Goal: Task Accomplishment & Management: Manage account settings

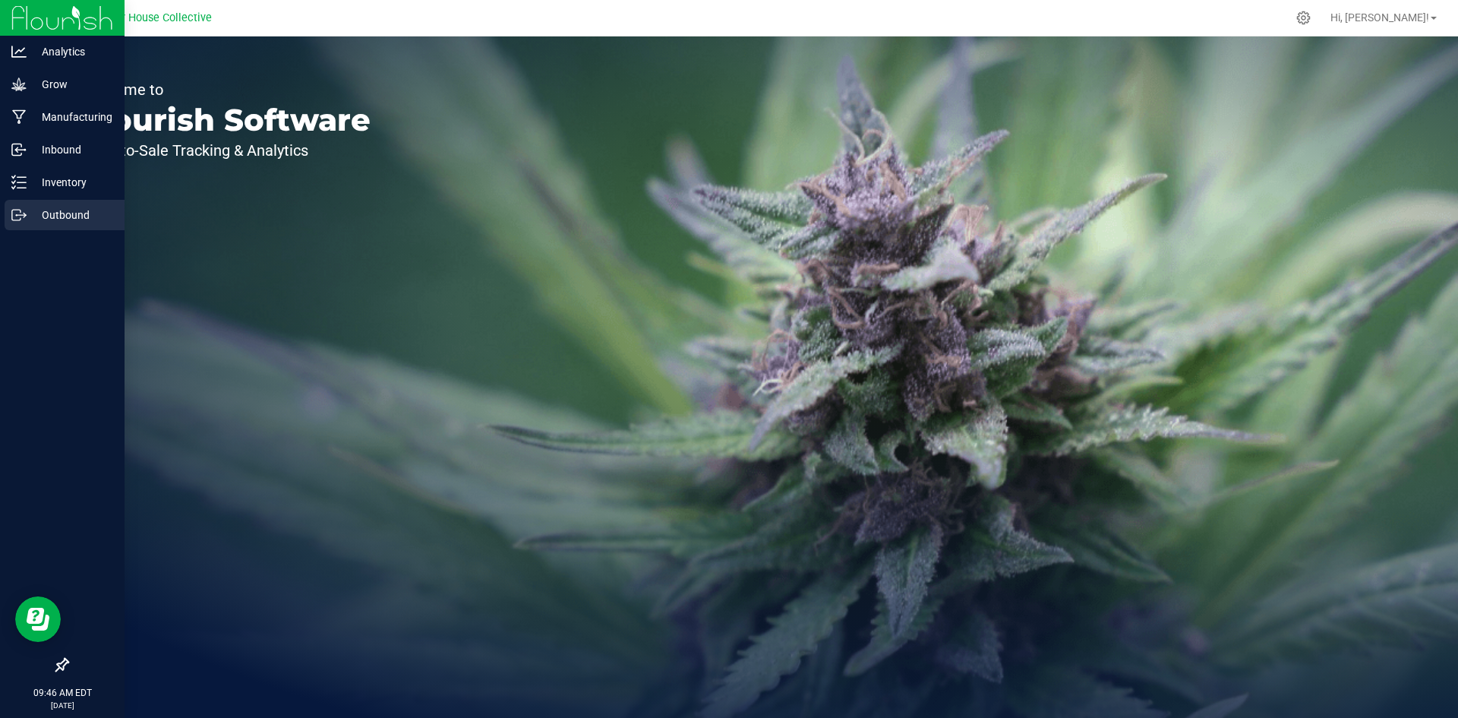
click at [36, 214] on p "Outbound" at bounding box center [72, 215] width 91 height 18
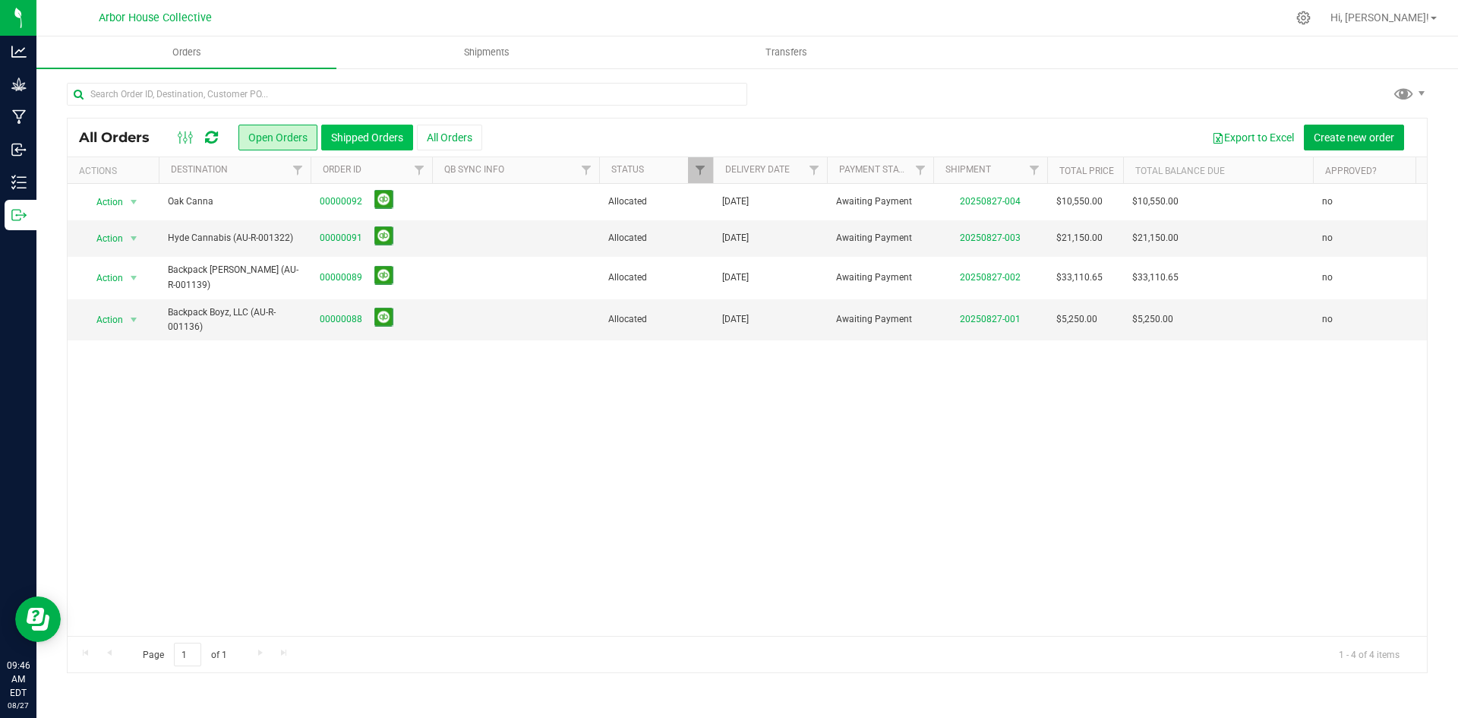
click at [366, 138] on button "Shipped Orders" at bounding box center [367, 138] width 92 height 26
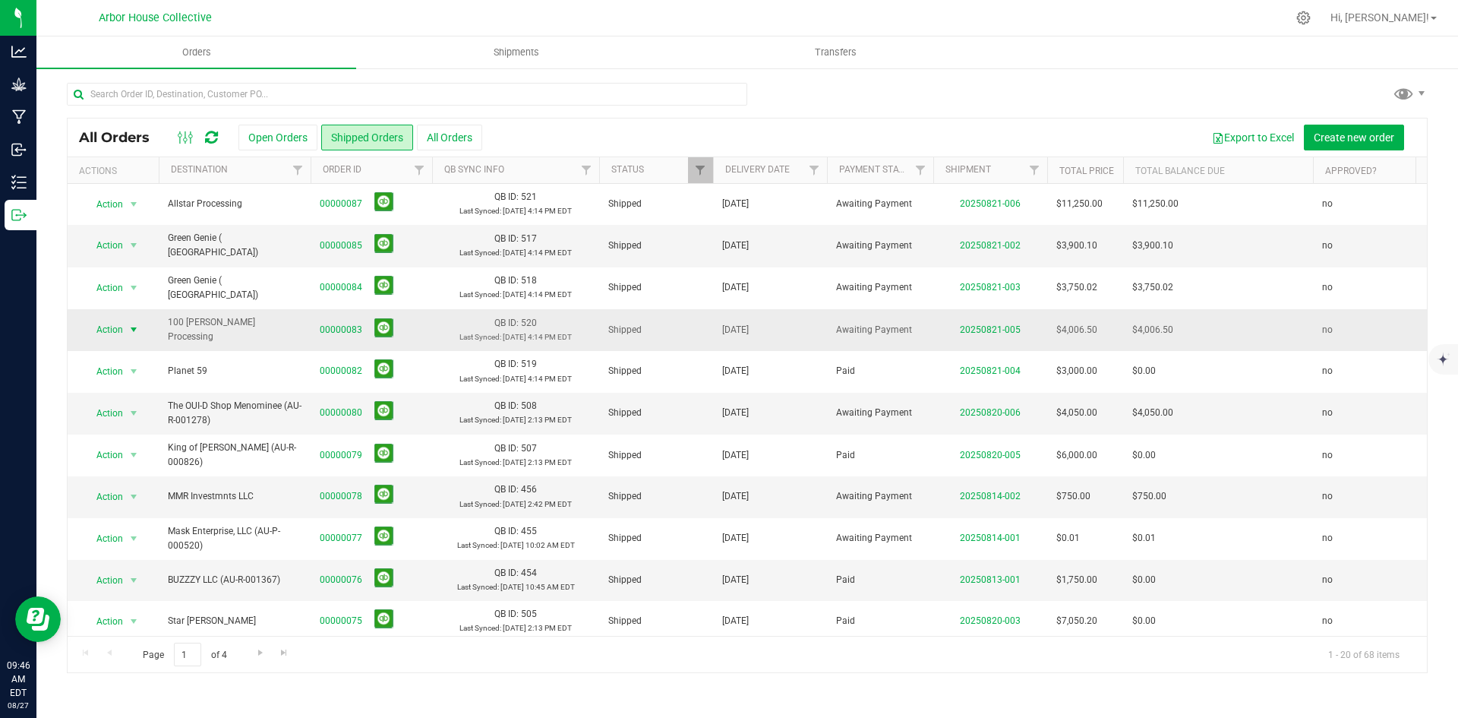
click at [134, 326] on span "select" at bounding box center [134, 329] width 12 height 12
click at [136, 374] on li "Mark as fully paid" at bounding box center [141, 375] width 114 height 23
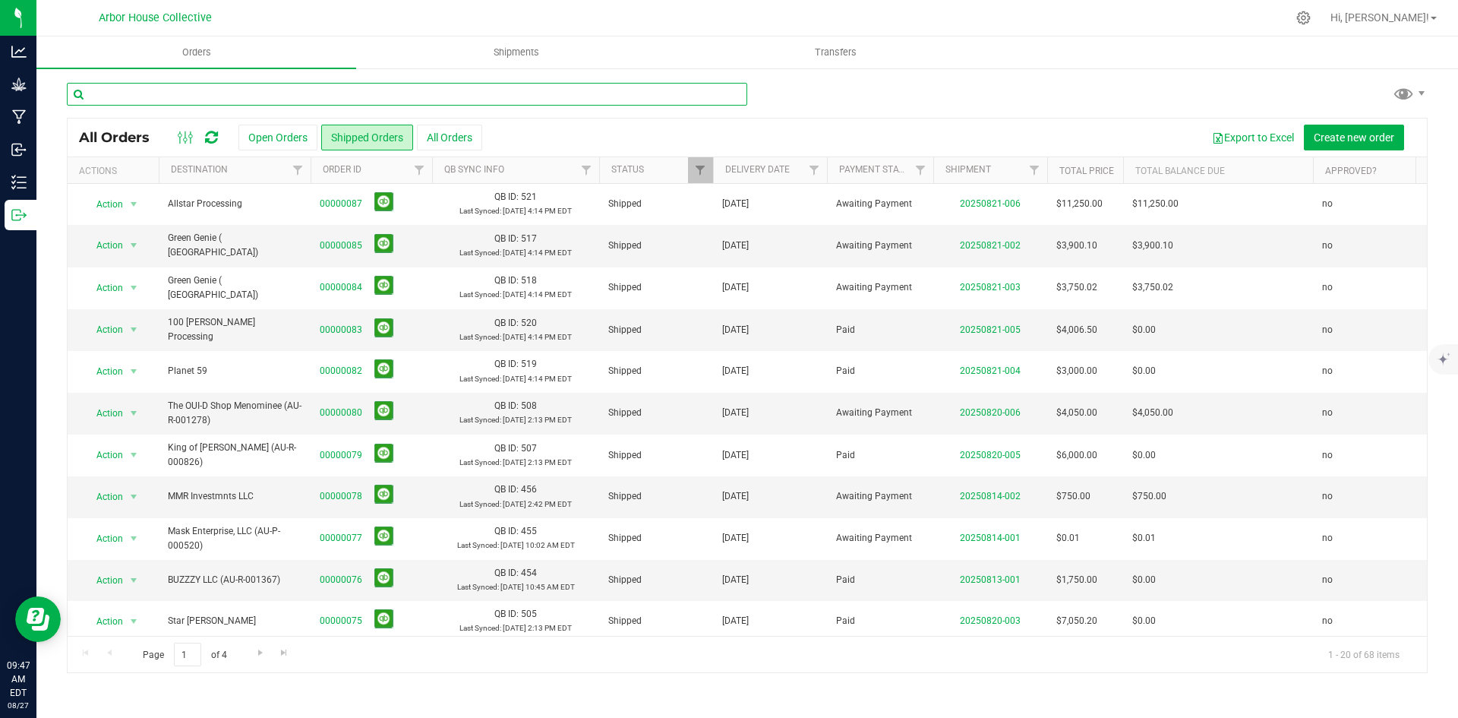
click at [254, 95] on input "text" at bounding box center [407, 94] width 680 height 23
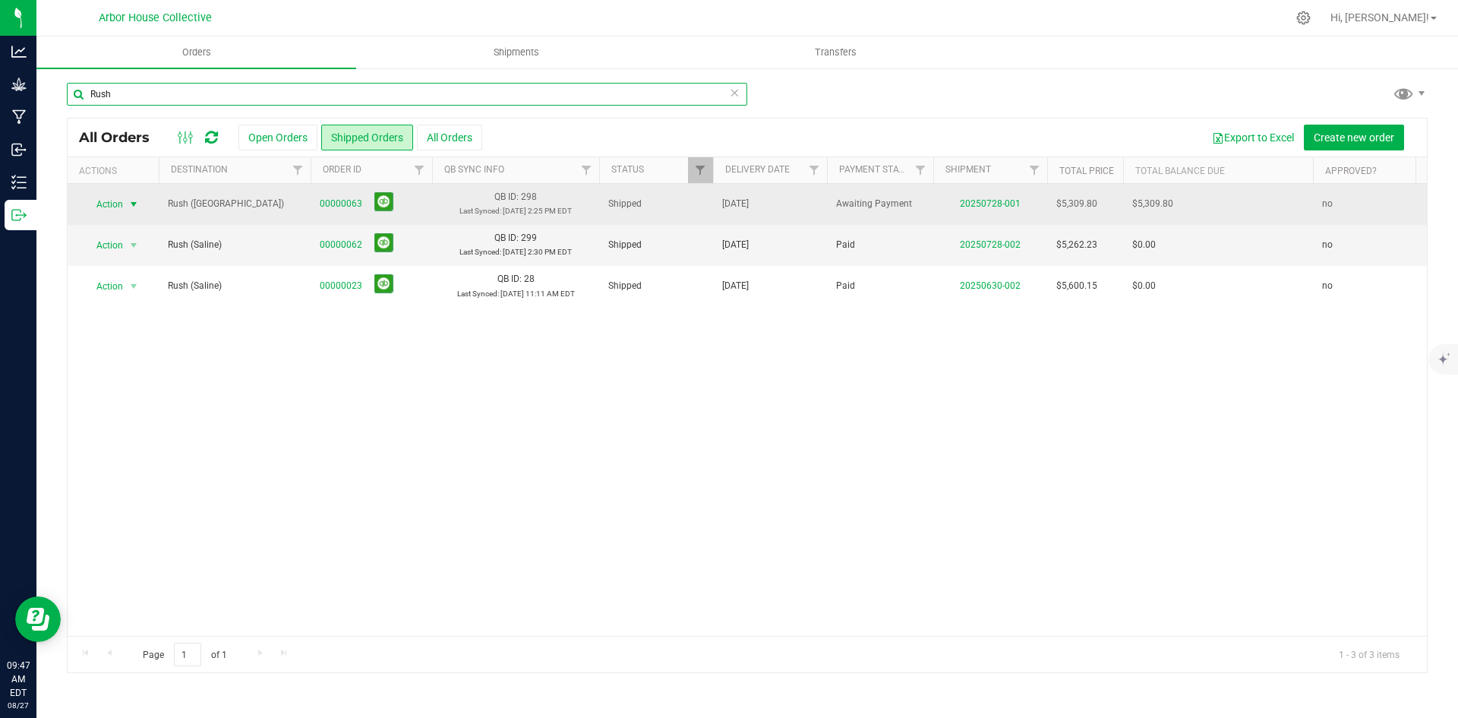
type input "Rush"
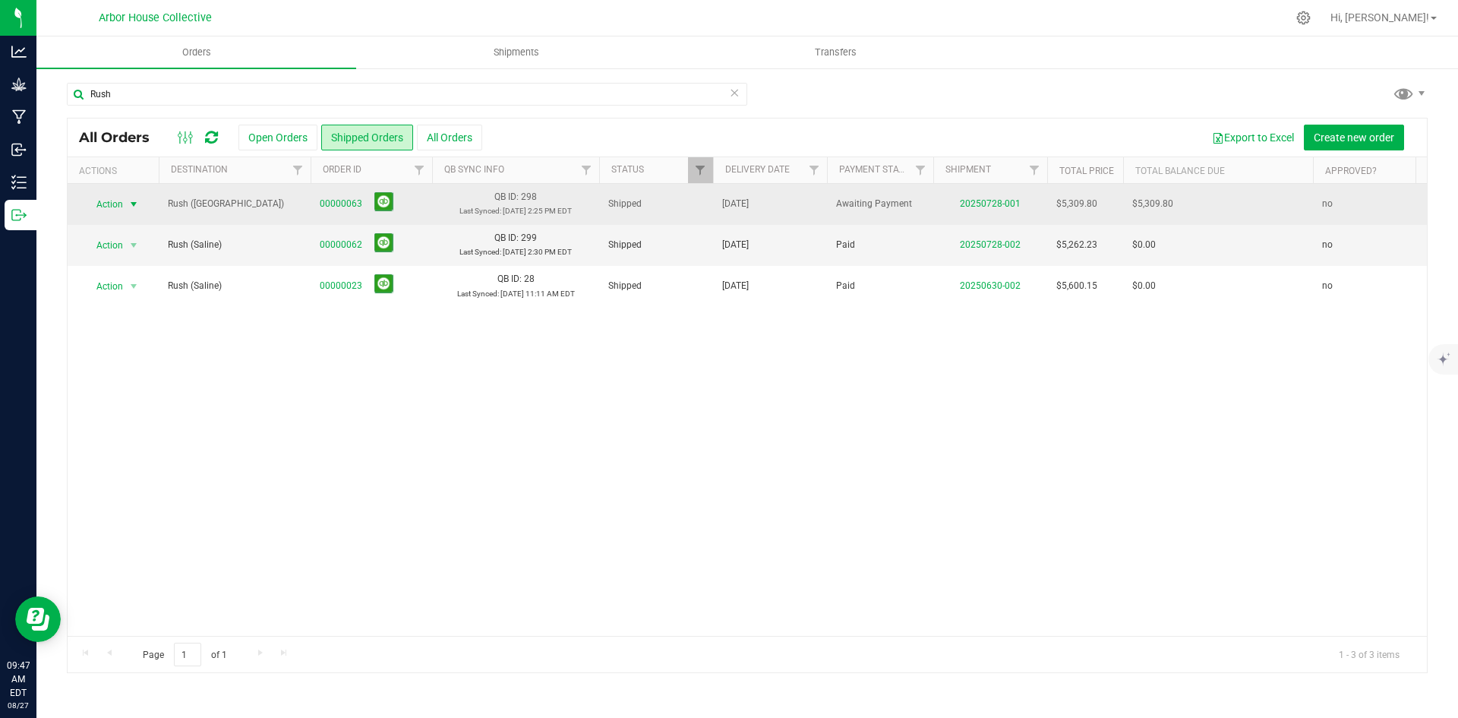
click at [135, 204] on span "select" at bounding box center [134, 204] width 12 height 12
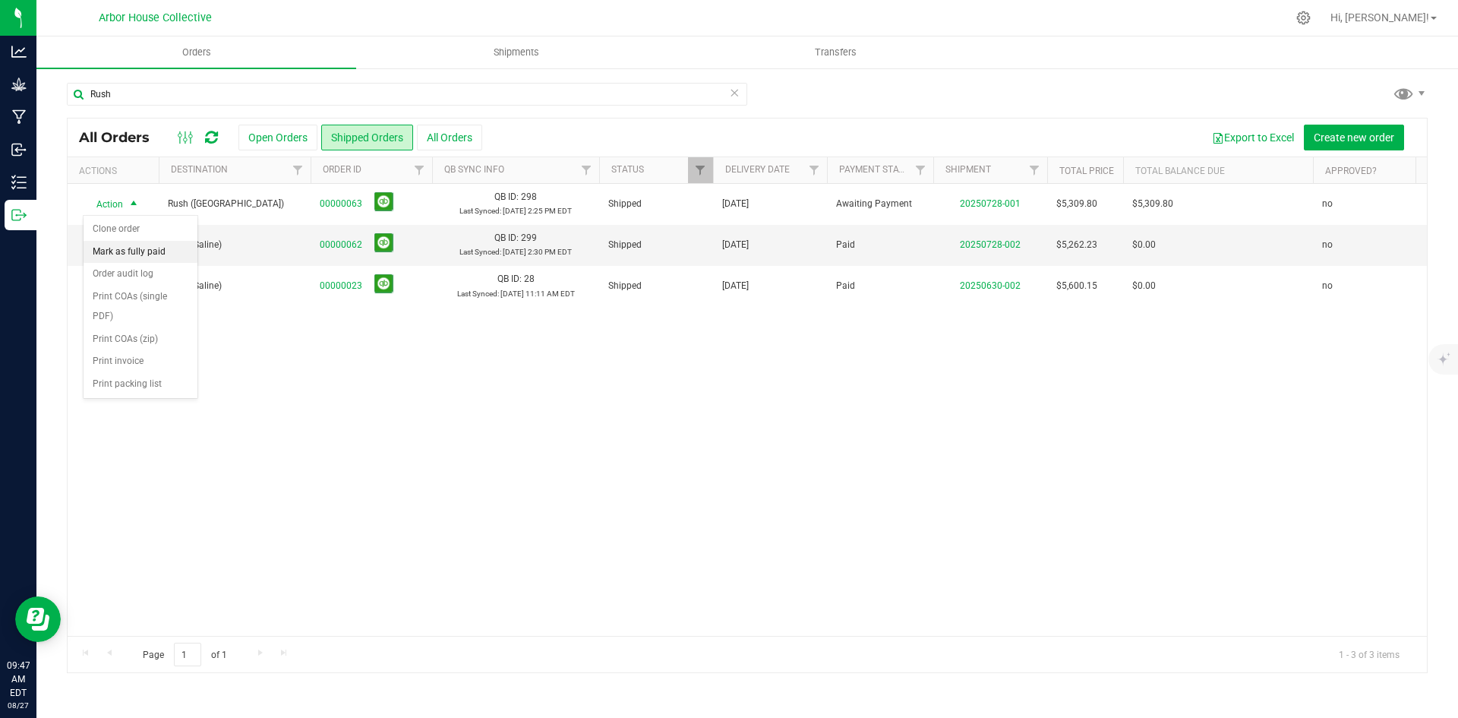
click at [131, 248] on li "Mark as fully paid" at bounding box center [141, 252] width 114 height 23
click at [290, 137] on button "Open Orders" at bounding box center [277, 138] width 79 height 26
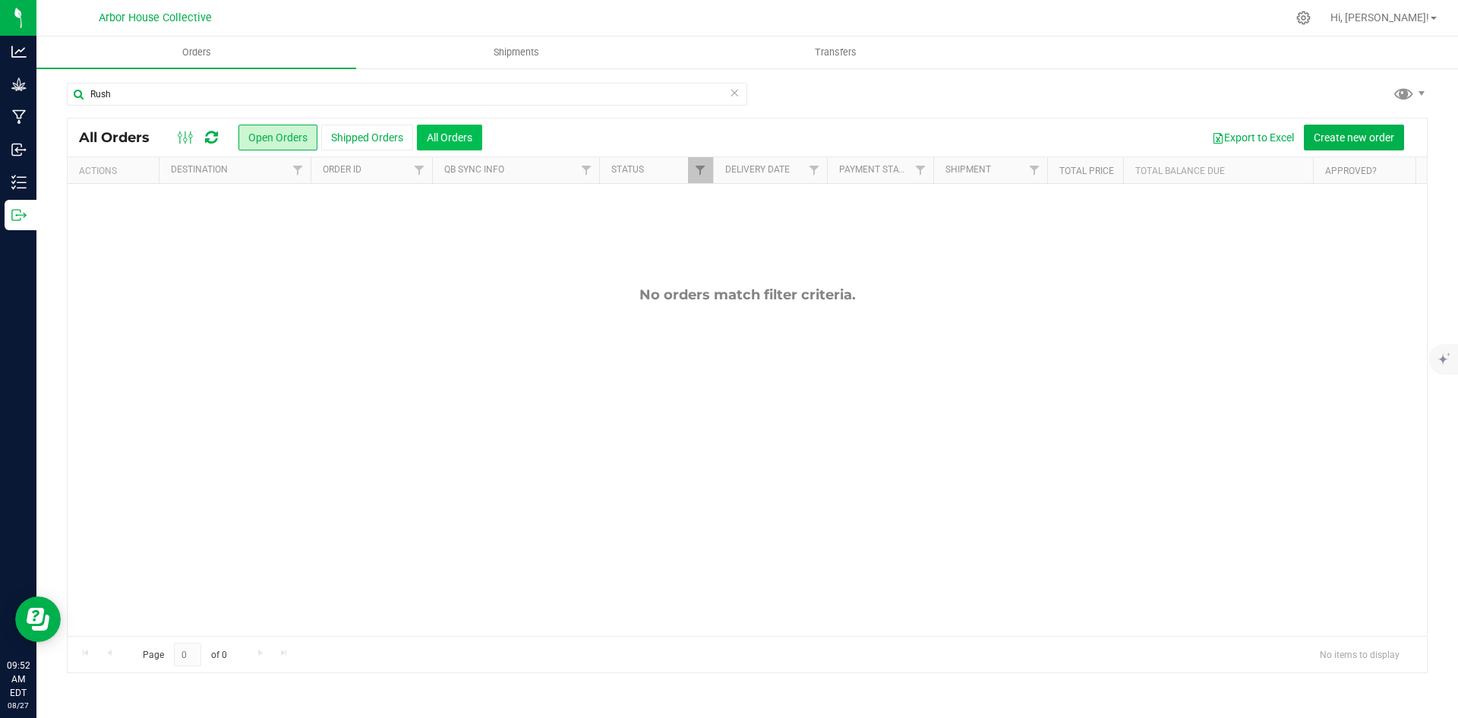
click at [451, 135] on button "All Orders" at bounding box center [449, 138] width 65 height 26
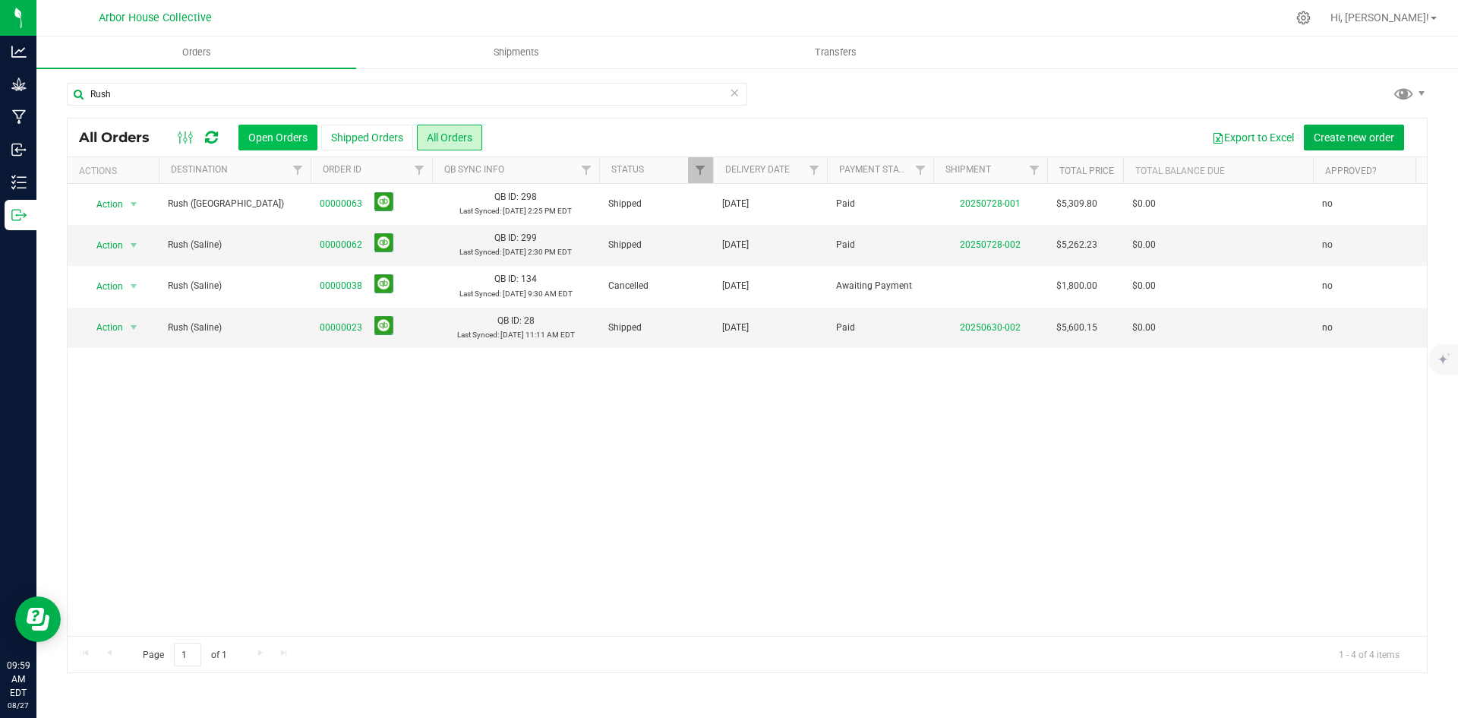
click at [292, 139] on button "Open Orders" at bounding box center [277, 138] width 79 height 26
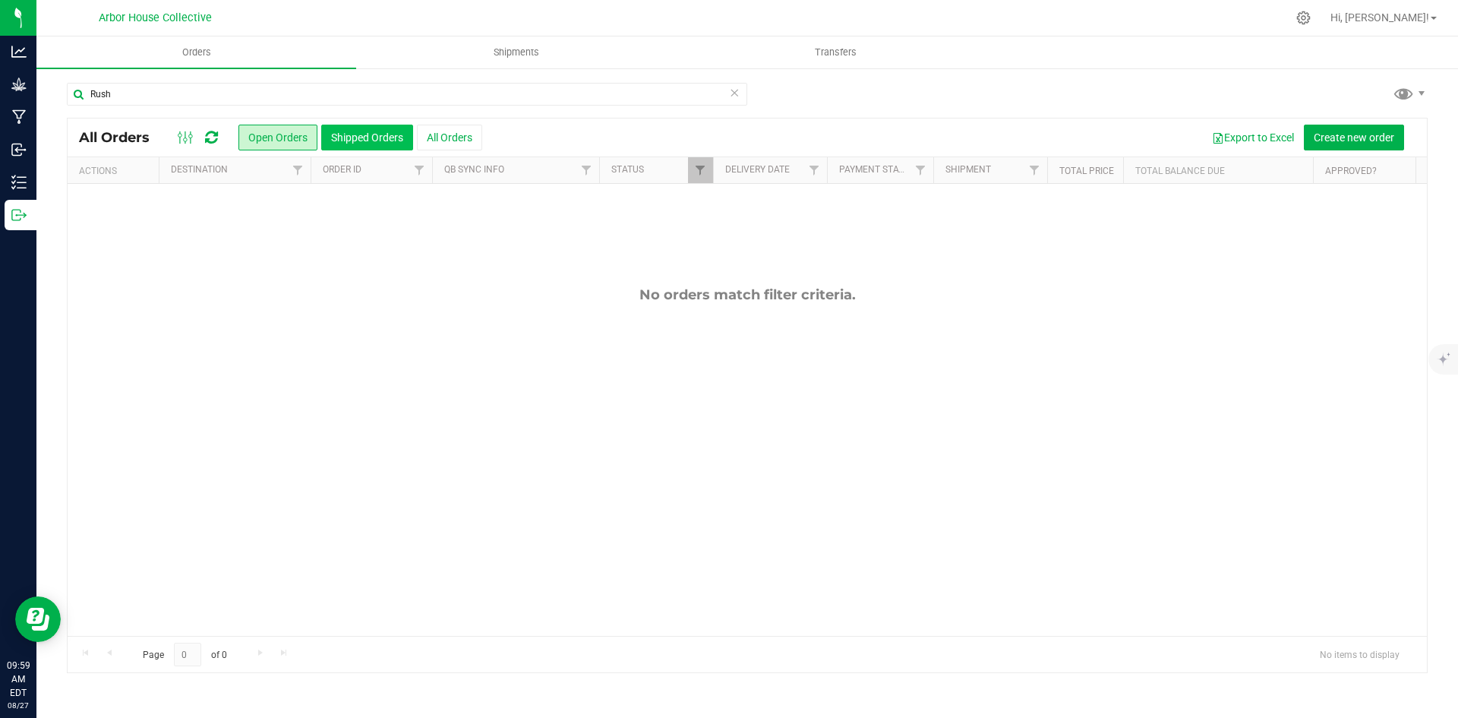
click at [349, 138] on button "Shipped Orders" at bounding box center [367, 138] width 92 height 26
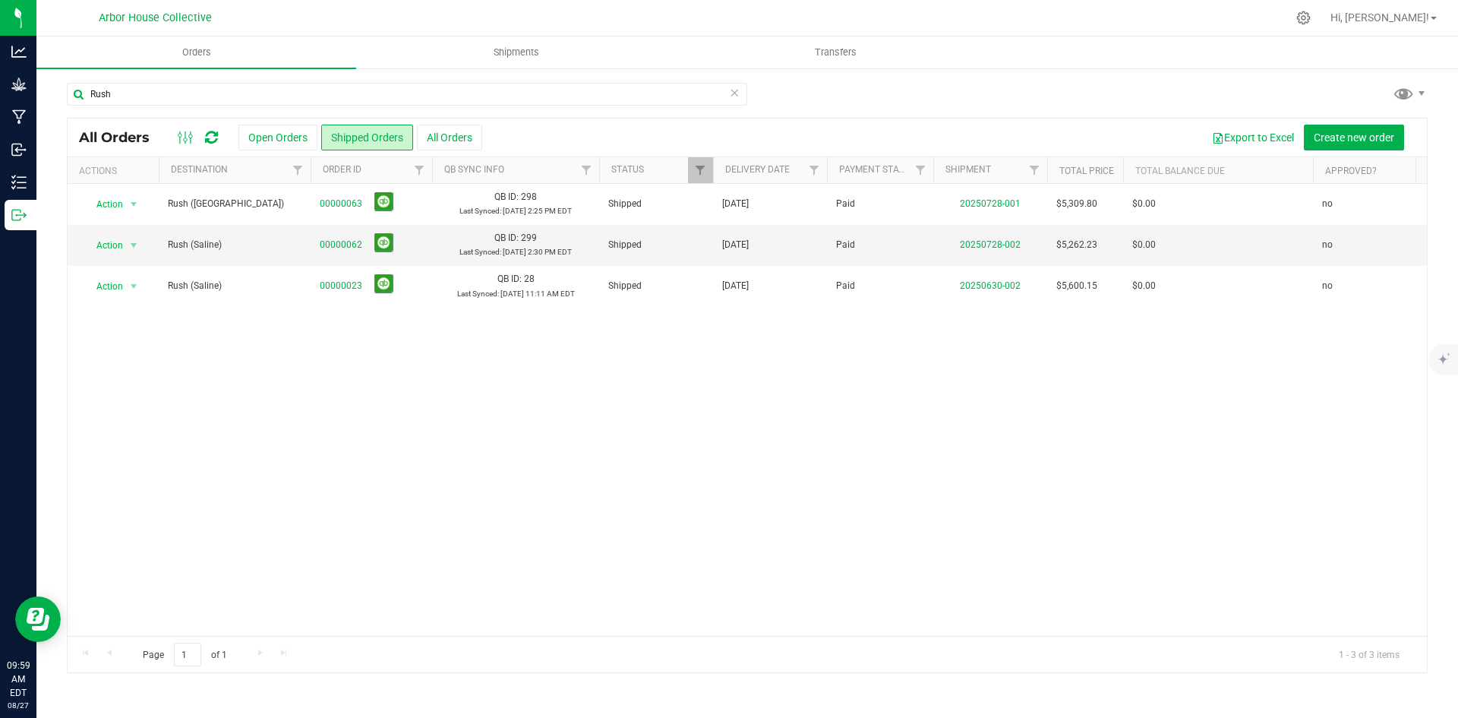
click at [734, 90] on icon at bounding box center [734, 92] width 11 height 18
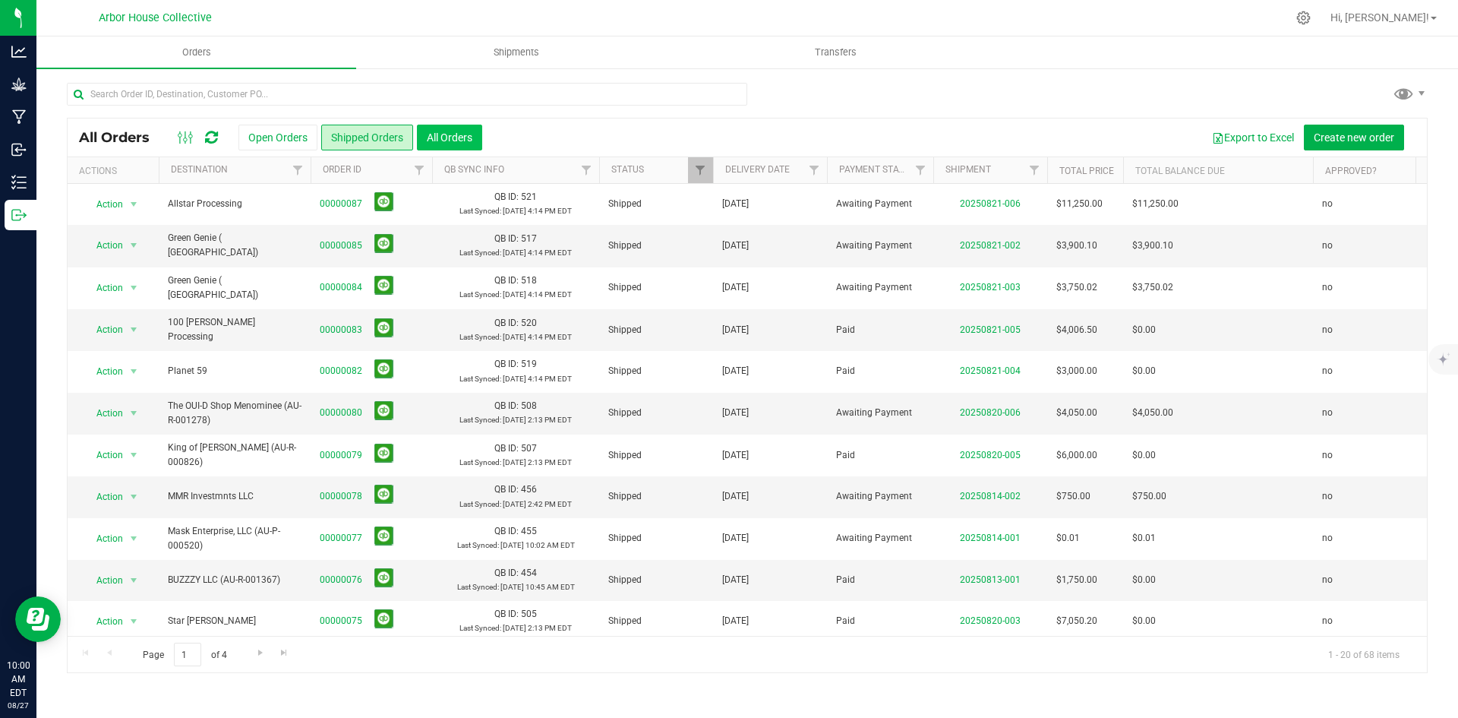
click at [455, 136] on button "All Orders" at bounding box center [449, 138] width 65 height 26
